Goal: Transaction & Acquisition: Purchase product/service

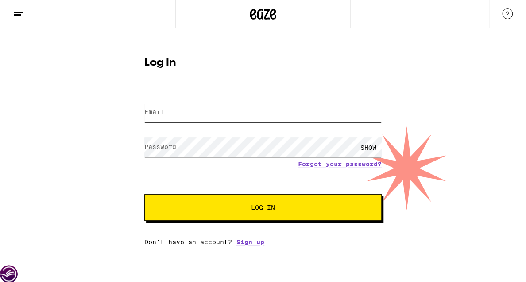
type input "[EMAIL_ADDRESS][DOMAIN_NAME]"
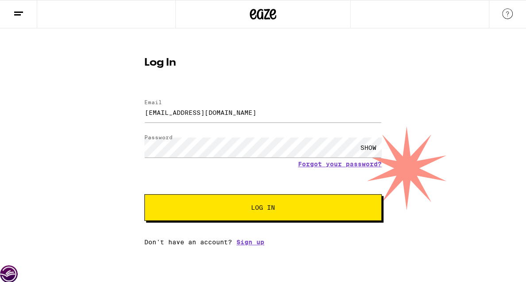
click at [206, 199] on button "Log In" at bounding box center [262, 207] width 237 height 27
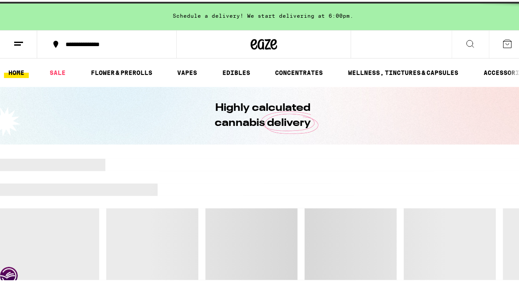
click at [209, 204] on div at bounding box center [263, 200] width 526 height 12
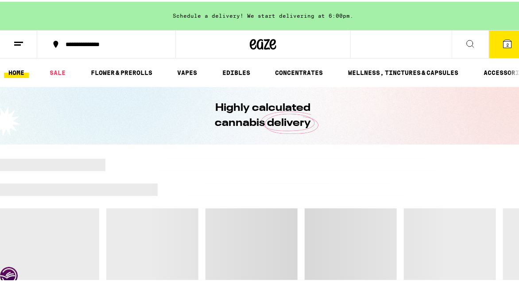
click at [503, 39] on icon at bounding box center [507, 42] width 8 height 8
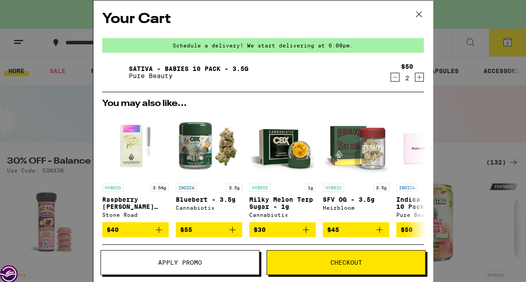
click at [391, 76] on icon "Decrement" at bounding box center [395, 77] width 8 height 11
click at [418, 13] on icon at bounding box center [418, 14] width 5 height 5
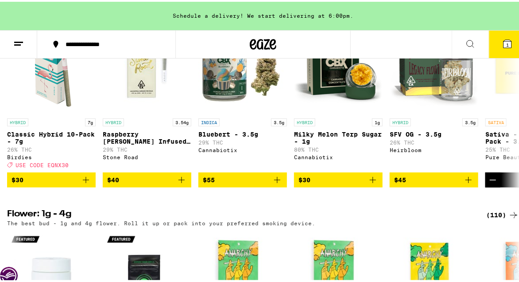
scroll to position [974, 0]
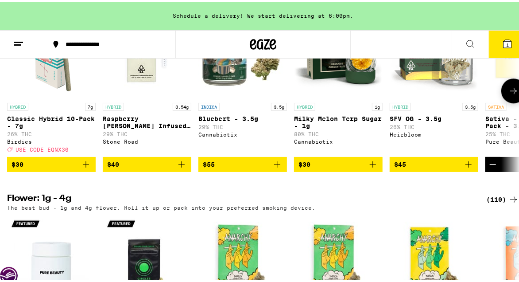
click at [87, 168] on icon "Add to bag" at bounding box center [86, 162] width 11 height 11
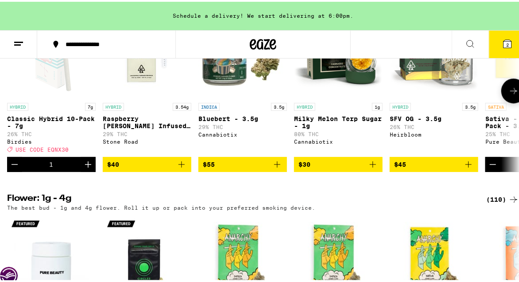
click at [87, 168] on icon "Increment" at bounding box center [88, 162] width 11 height 11
click at [510, 92] on icon at bounding box center [513, 89] width 7 height 6
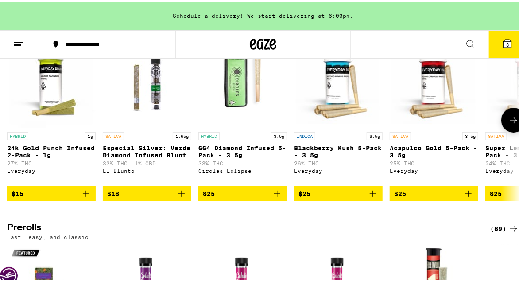
scroll to position [2657, 0]
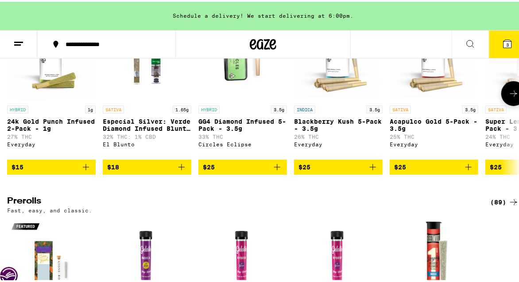
click at [508, 97] on icon at bounding box center [513, 91] width 11 height 11
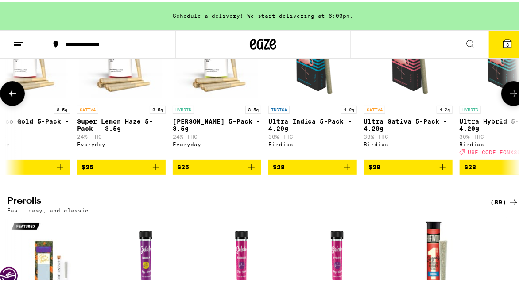
click at [508, 97] on icon at bounding box center [513, 91] width 11 height 11
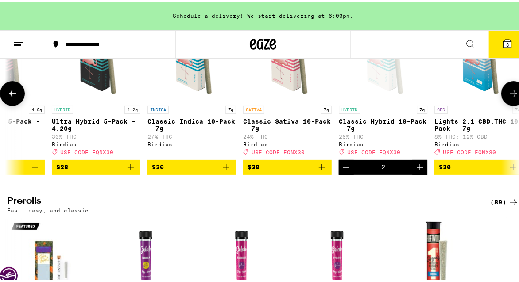
scroll to position [0, 817]
click at [14, 97] on icon at bounding box center [12, 91] width 11 height 11
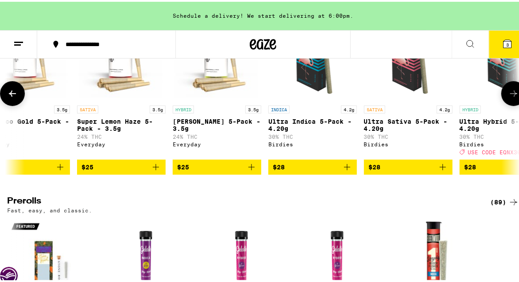
scroll to position [0, 408]
click at [508, 97] on icon at bounding box center [513, 91] width 11 height 11
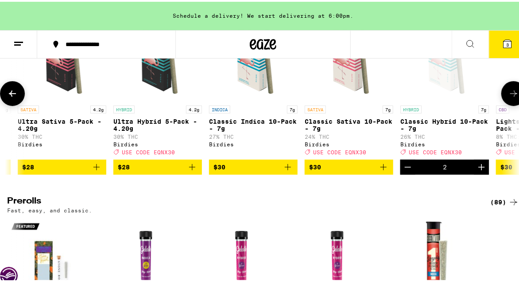
scroll to position [0, 817]
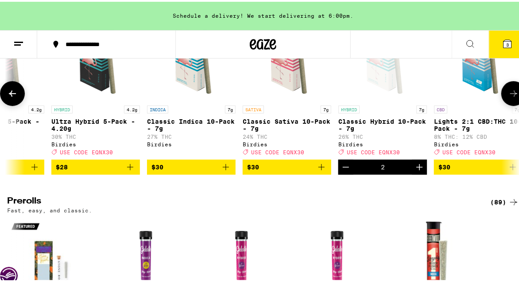
click at [508, 97] on icon at bounding box center [513, 91] width 11 height 11
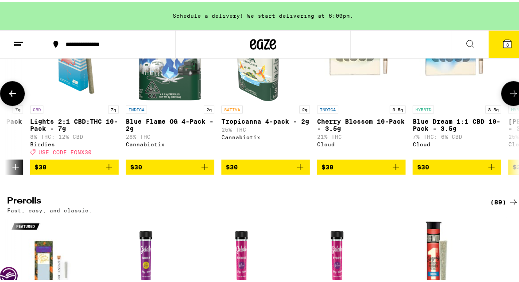
scroll to position [0, 1225]
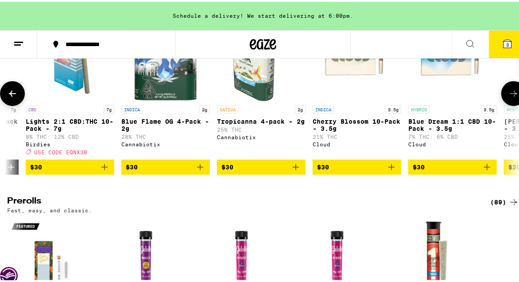
click at [508, 97] on icon at bounding box center [513, 91] width 11 height 11
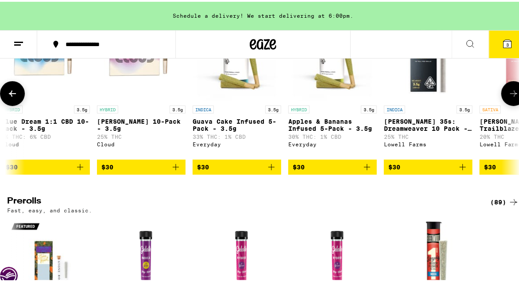
scroll to position [0, 1633]
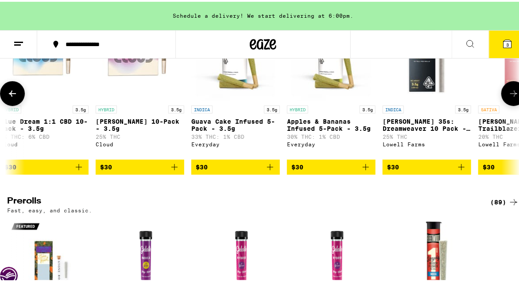
click at [508, 97] on icon at bounding box center [513, 91] width 11 height 11
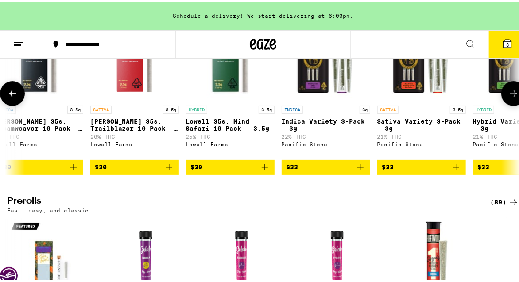
scroll to position [0, 2041]
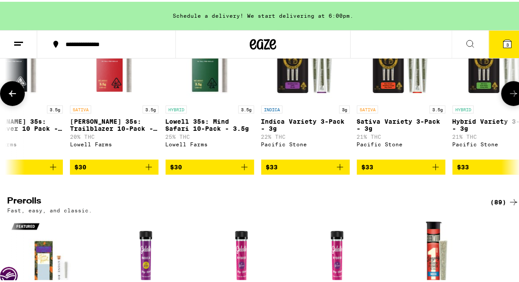
click at [508, 97] on icon at bounding box center [513, 91] width 11 height 11
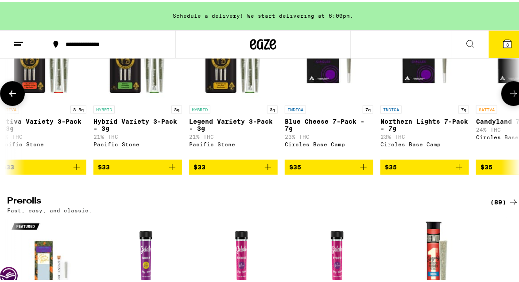
scroll to position [0, 2450]
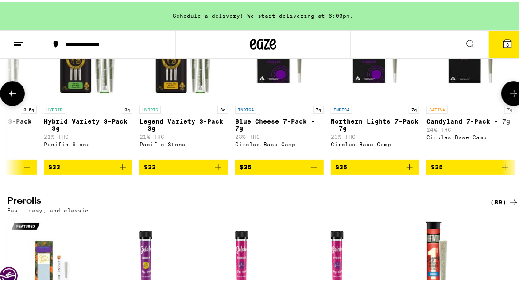
click at [508, 97] on icon at bounding box center [513, 91] width 11 height 11
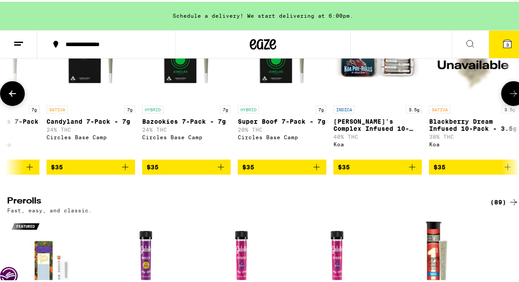
scroll to position [0, 2858]
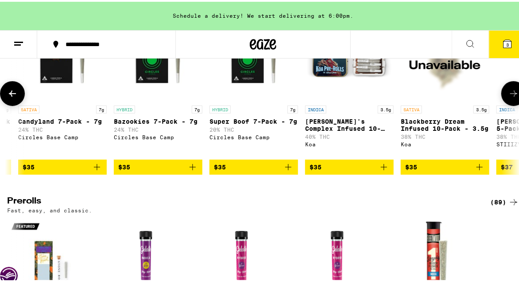
click at [508, 97] on icon at bounding box center [513, 91] width 11 height 11
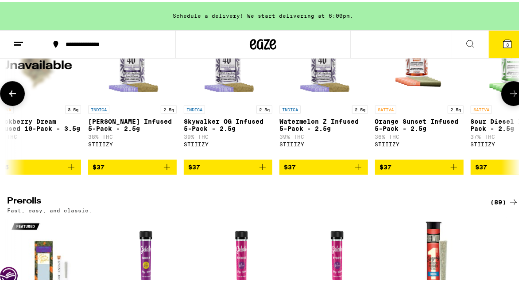
click at [508, 97] on icon at bounding box center [513, 91] width 11 height 11
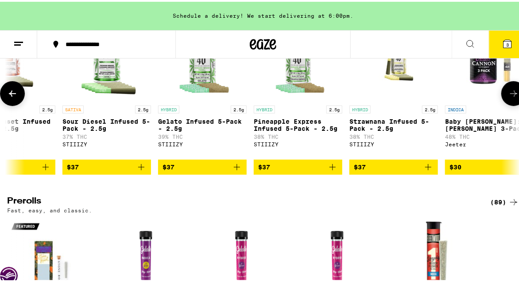
click at [508, 97] on icon at bounding box center [513, 91] width 11 height 11
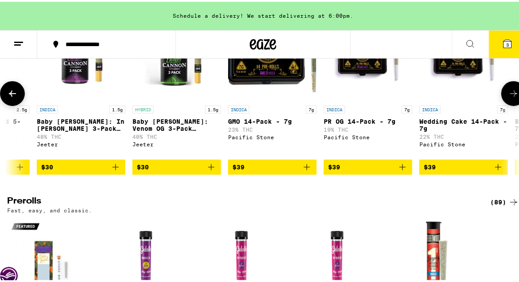
click at [508, 97] on icon at bounding box center [513, 91] width 11 height 11
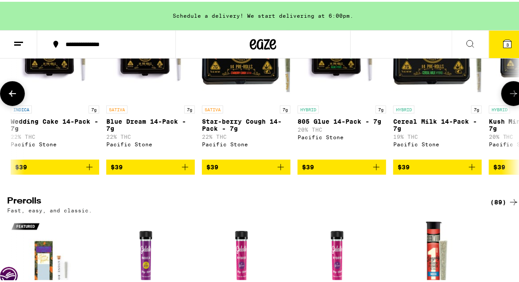
click at [508, 97] on icon at bounding box center [513, 91] width 11 height 11
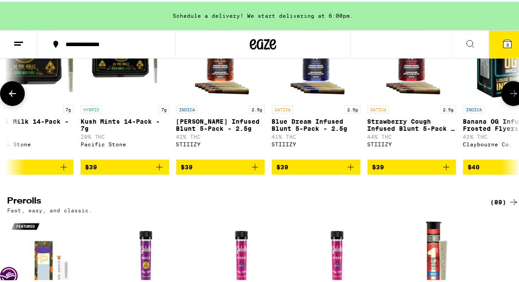
click at [508, 97] on icon at bounding box center [513, 91] width 11 height 11
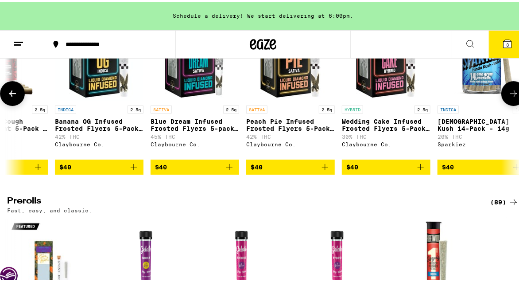
click at [508, 97] on icon at bounding box center [513, 91] width 11 height 11
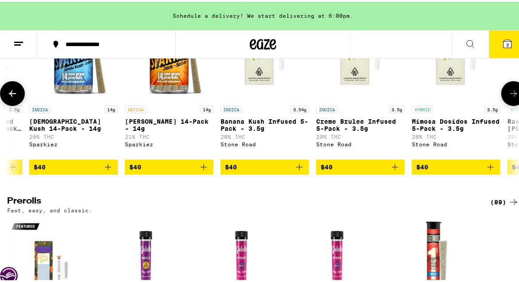
click at [508, 97] on icon at bounding box center [513, 91] width 11 height 11
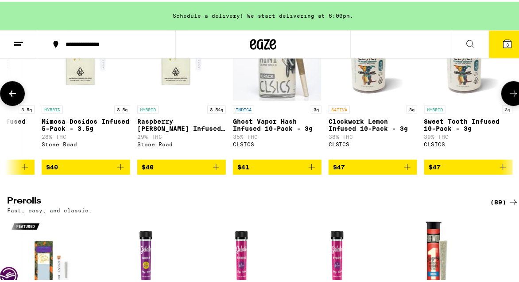
scroll to position [0, 6125]
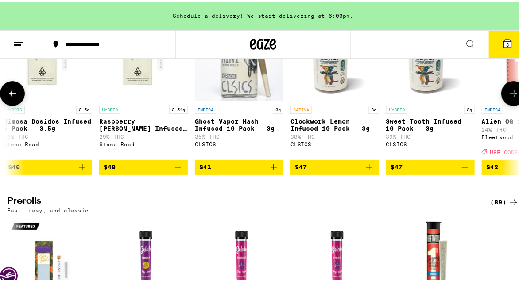
click at [508, 97] on icon at bounding box center [513, 91] width 11 height 11
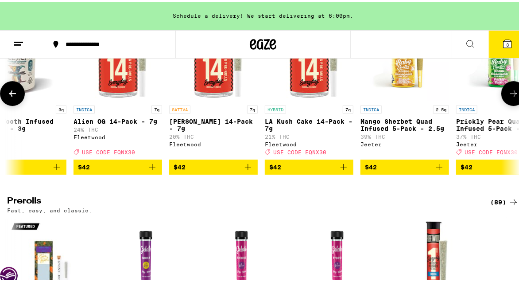
scroll to position [0, 6533]
click at [508, 97] on icon at bounding box center [513, 91] width 11 height 11
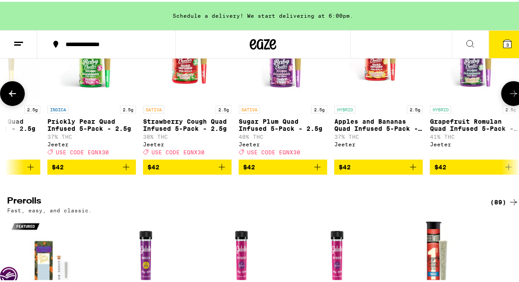
click at [508, 97] on icon at bounding box center [513, 91] width 11 height 11
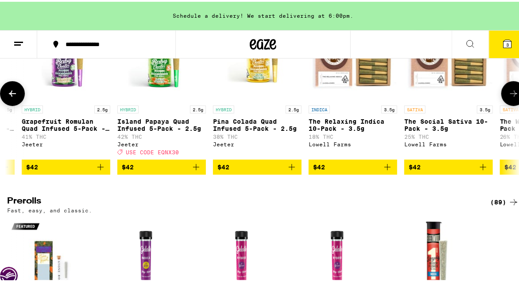
click at [508, 97] on icon at bounding box center [513, 91] width 11 height 11
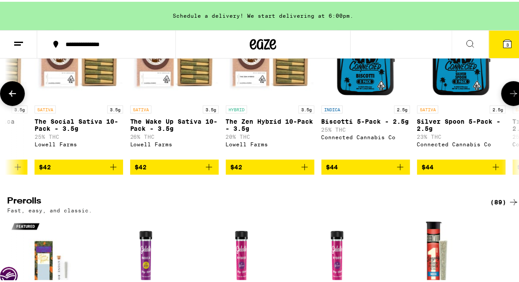
scroll to position [0, 7759]
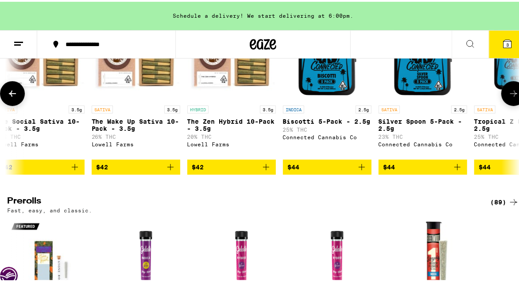
click at [362, 170] on icon "Add to bag" at bounding box center [361, 165] width 11 height 11
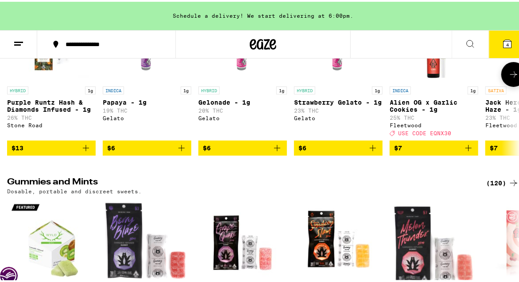
scroll to position [2878, 0]
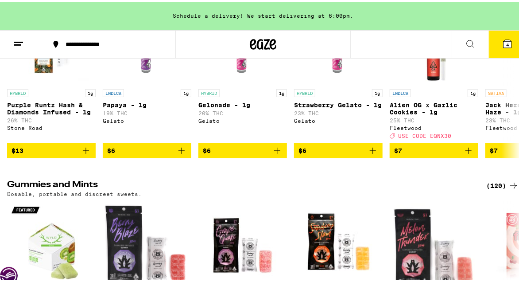
click at [507, 34] on button "4" at bounding box center [507, 42] width 37 height 27
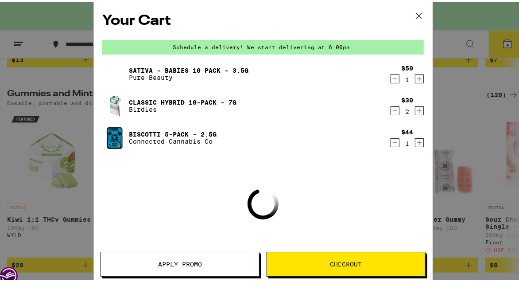
scroll to position [2788, 0]
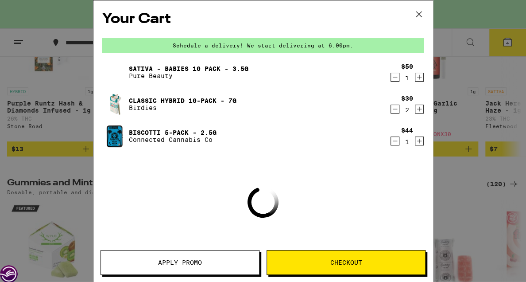
click at [195, 259] on span "Apply Promo" at bounding box center [180, 262] width 44 height 6
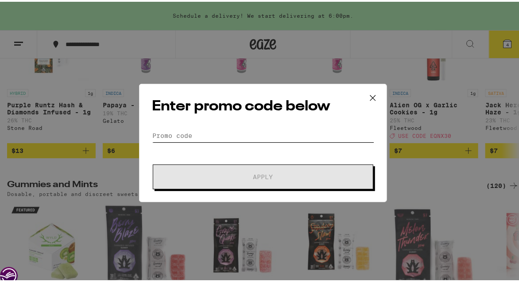
click at [221, 129] on input "Promo Code" at bounding box center [263, 133] width 222 height 13
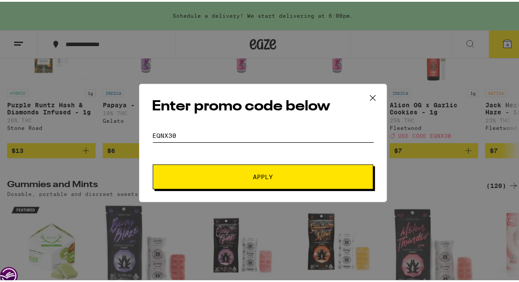
type input "eqnx30"
click at [245, 173] on span "Apply" at bounding box center [262, 175] width 159 height 6
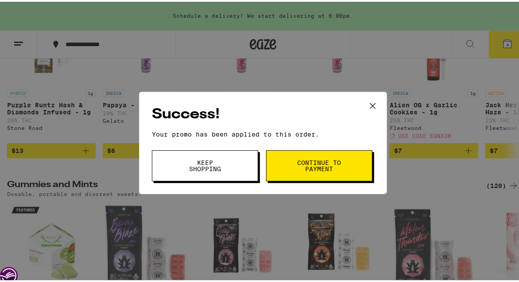
click at [285, 164] on button "Continue to payment" at bounding box center [319, 163] width 106 height 31
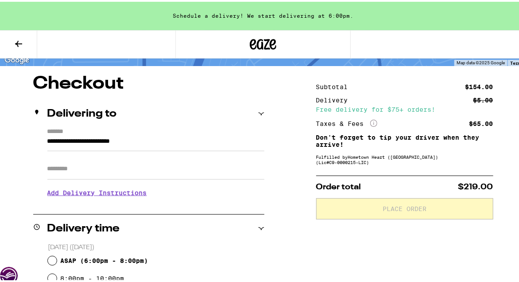
scroll to position [133, 0]
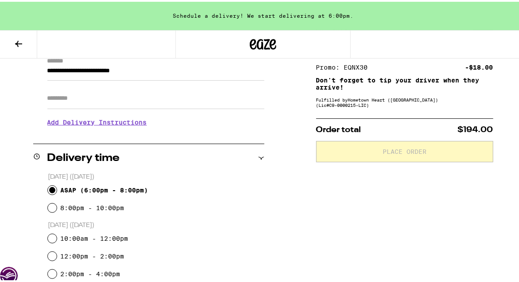
click at [50, 191] on input "ASAP ( 6:00pm - 8:00pm )" at bounding box center [52, 188] width 9 height 9
radio input "true"
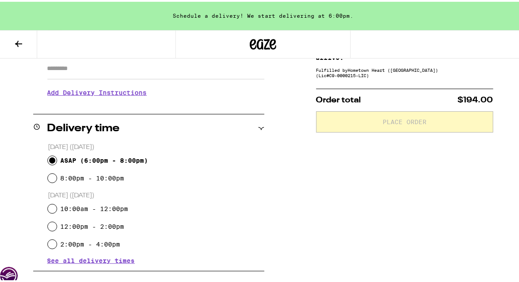
scroll to position [221, 0]
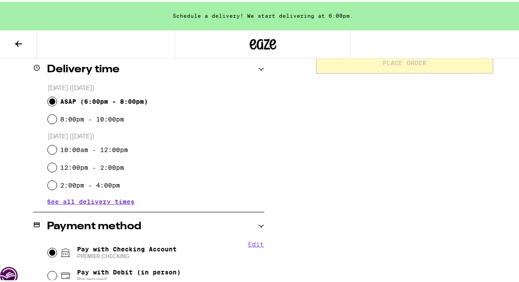
click at [51, 250] on input "Pay with Checking Account PREMIER CHECKING" at bounding box center [52, 250] width 9 height 9
radio input "true"
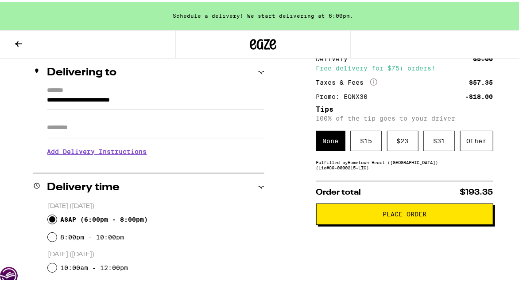
scroll to position [96, 0]
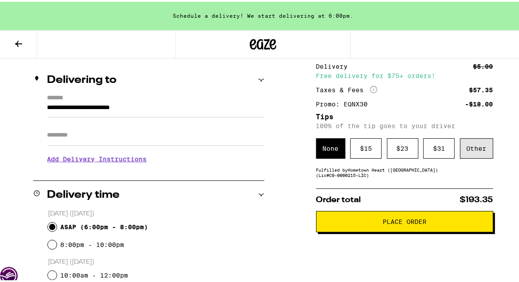
click at [469, 145] on div "Other" at bounding box center [476, 146] width 33 height 20
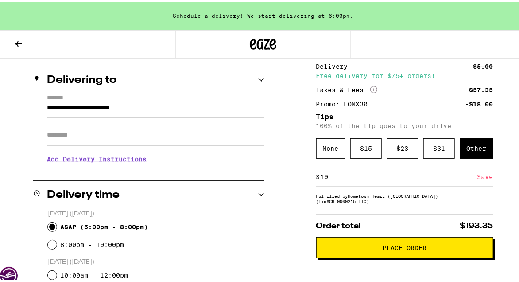
type input "10"
click at [480, 178] on div "Save" at bounding box center [485, 174] width 16 height 19
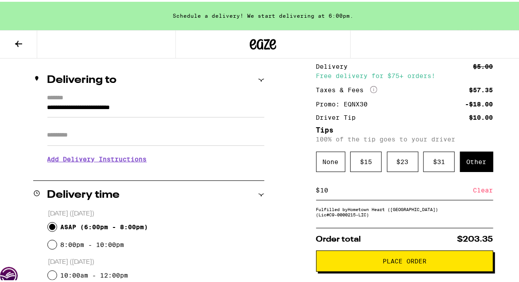
click at [341, 256] on button "Place Order" at bounding box center [404, 258] width 177 height 21
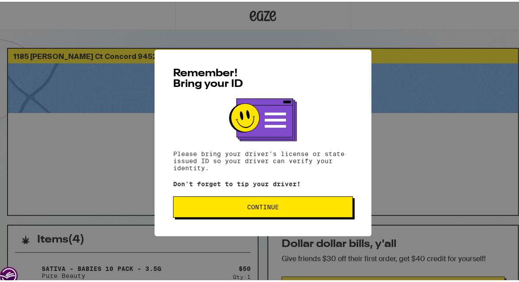
click at [230, 213] on button "Continue" at bounding box center [263, 204] width 180 height 21
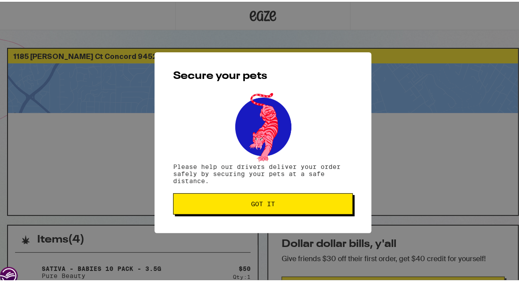
click at [232, 204] on span "Got it" at bounding box center [263, 202] width 165 height 6
